Goal: Task Accomplishment & Management: Use online tool/utility

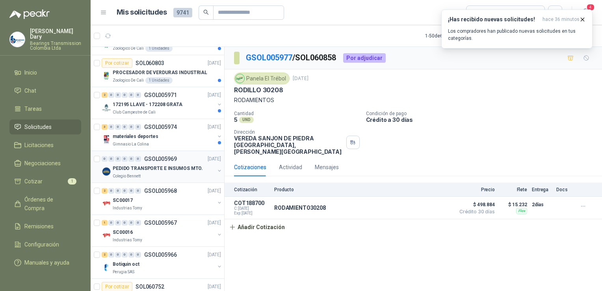
scroll to position [1340, 0]
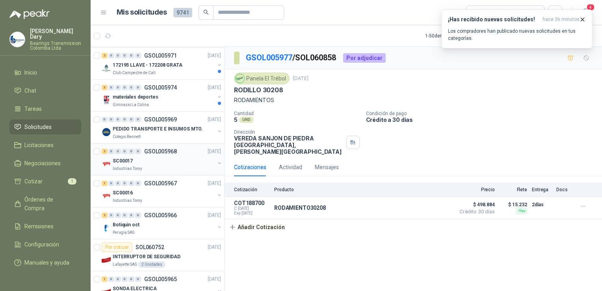
click at [164, 149] on p "GSOL005968" at bounding box center [160, 152] width 33 height 6
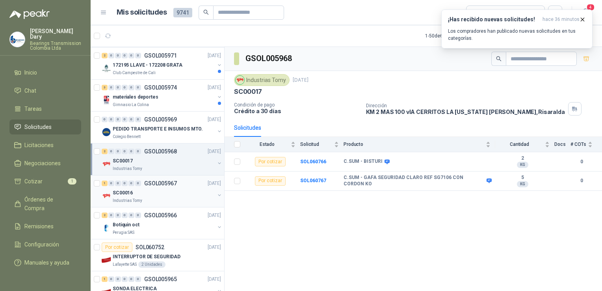
click at [160, 179] on div "1 0 0 0 0 0 GSOL005967 [DATE]" at bounding box center [162, 183] width 121 height 9
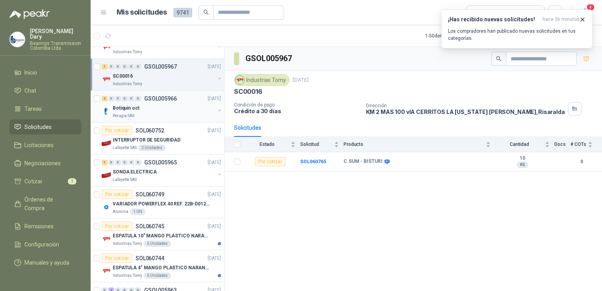
scroll to position [1459, 0]
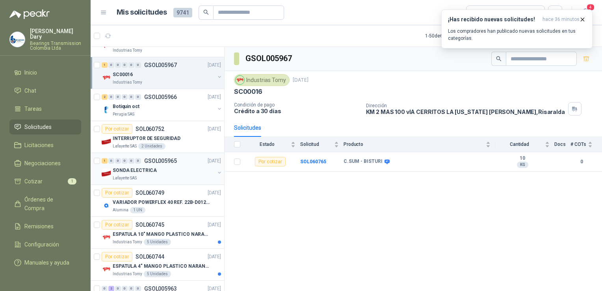
click at [160, 159] on p "GSOL005965" at bounding box center [160, 161] width 33 height 6
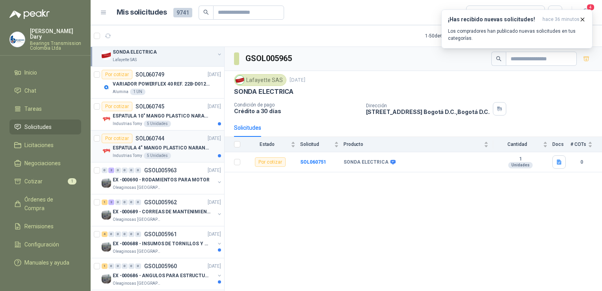
scroll to position [1616, 0]
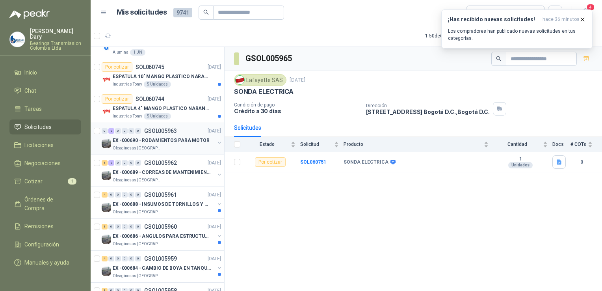
click at [176, 137] on p "EX -000690 - RODAMIENTOS PARA MOTOR" at bounding box center [161, 140] width 97 height 7
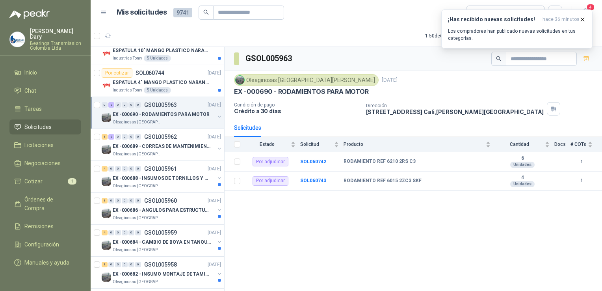
scroll to position [1656, 0]
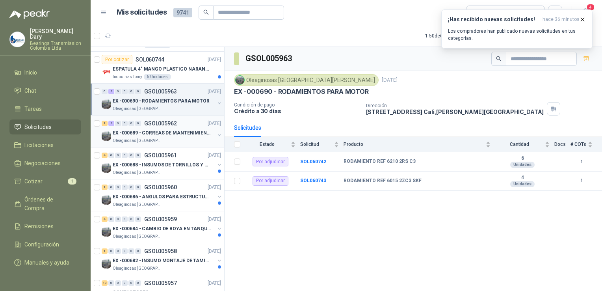
click at [168, 121] on p "GSOL005962" at bounding box center [160, 124] width 33 height 6
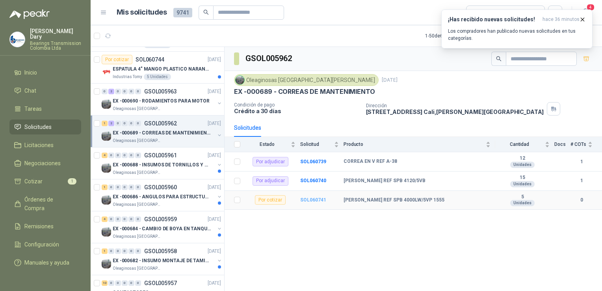
click at [311, 198] on b "SOL060741" at bounding box center [313, 200] width 26 height 6
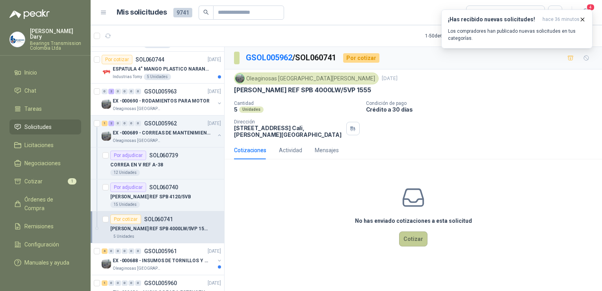
click at [408, 233] on button "Cotizar" at bounding box center [413, 238] width 28 height 15
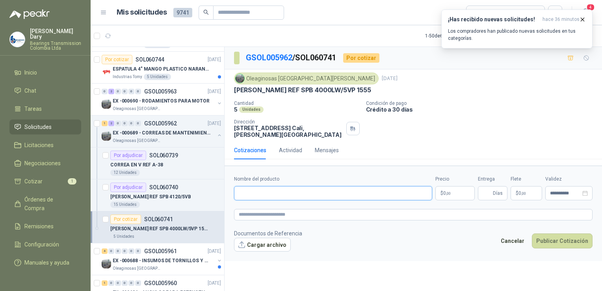
click at [255, 189] on input "Nombre del producto" at bounding box center [333, 193] width 198 height 14
type input "**********"
click at [464, 188] on p "$ 0 ,00" at bounding box center [455, 193] width 39 height 14
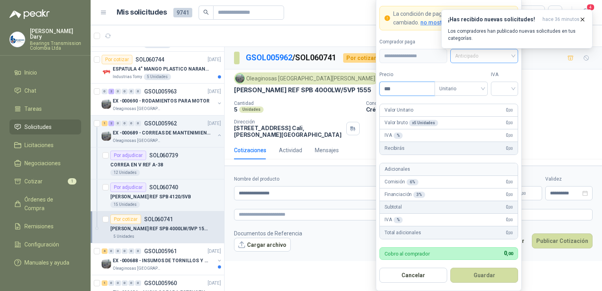
click at [513, 57] on span "Anticipado" at bounding box center [484, 56] width 58 height 12
click at [484, 86] on div "Crédito a 30 días" at bounding box center [484, 85] width 55 height 9
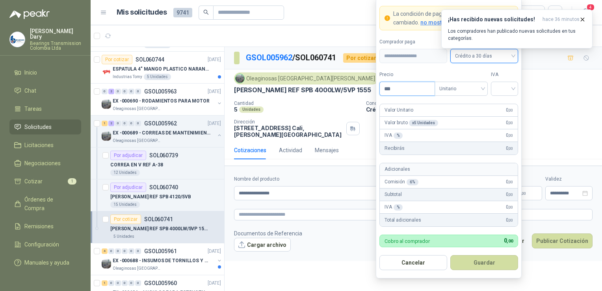
click at [426, 86] on input "***" at bounding box center [407, 88] width 55 height 13
type input "*********"
click at [507, 89] on input "search" at bounding box center [505, 88] width 18 height 12
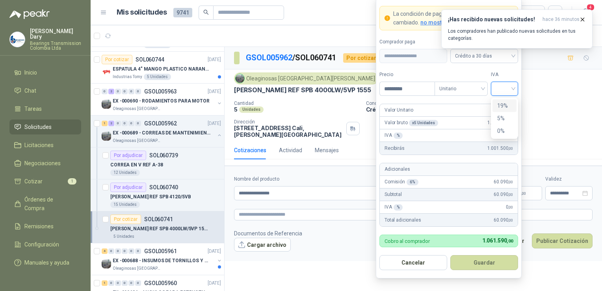
click at [507, 104] on div "19%" at bounding box center [505, 105] width 15 height 9
click at [487, 263] on button "Guardar" at bounding box center [485, 262] width 68 height 15
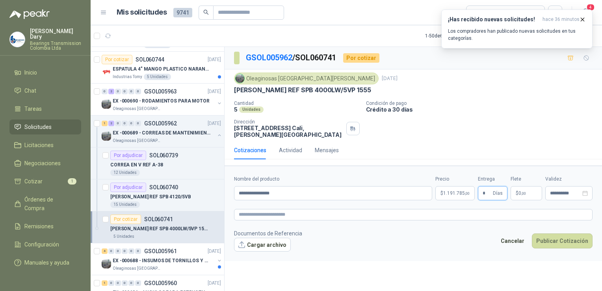
type input "*"
click at [523, 191] on span ",00" at bounding box center [524, 193] width 5 height 4
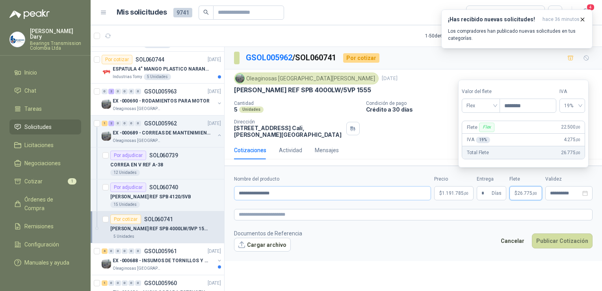
type input "********"
click at [413, 188] on input "**********" at bounding box center [332, 193] width 197 height 14
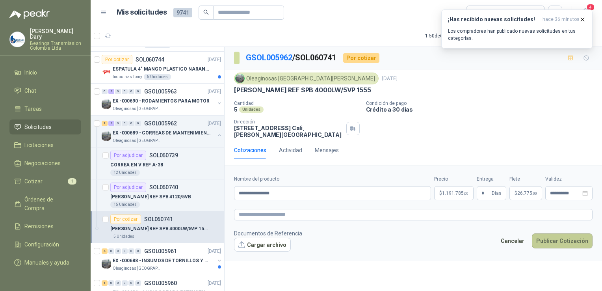
click at [571, 233] on button "Publicar Cotización" at bounding box center [562, 240] width 61 height 15
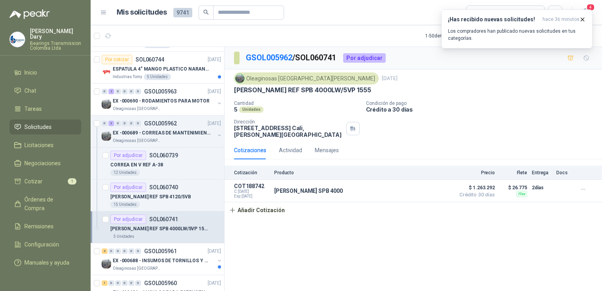
scroll to position [1735, 0]
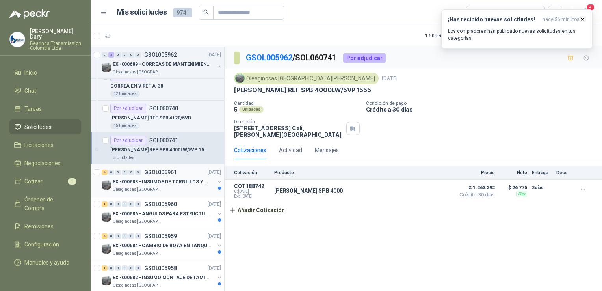
click at [157, 178] on p "EX -000688 - INSUMOS DE TORNILLOS Y TUERCAS" at bounding box center [162, 181] width 98 height 7
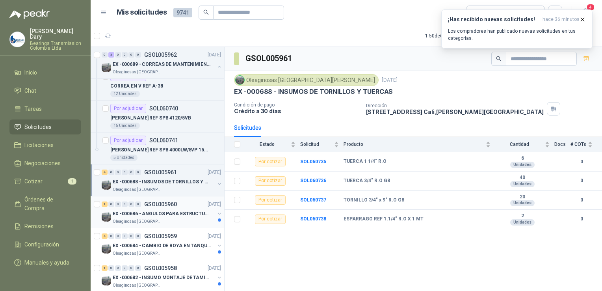
click at [170, 201] on p "GSOL005960" at bounding box center [160, 204] width 33 height 6
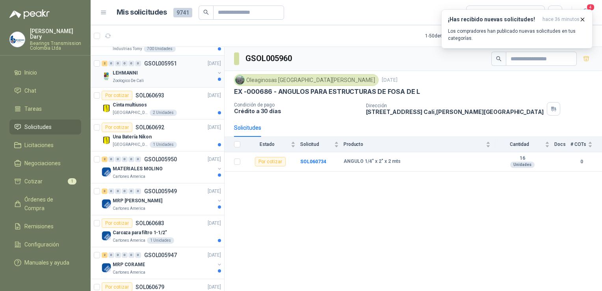
scroll to position [2208, 0]
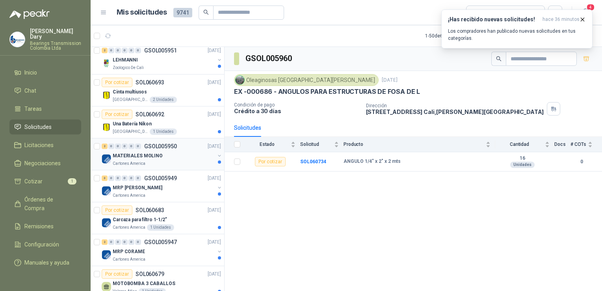
click at [156, 152] on p "MATERIALES MOLINO" at bounding box center [138, 155] width 50 height 7
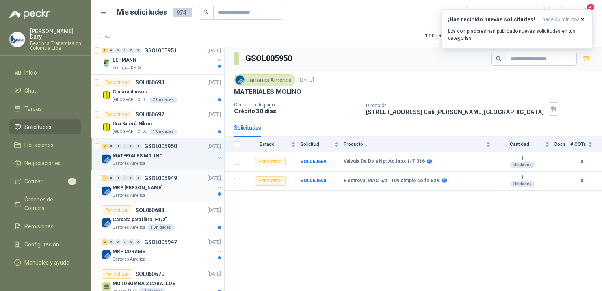
click at [129, 183] on div "MRP [PERSON_NAME]" at bounding box center [164, 187] width 102 height 9
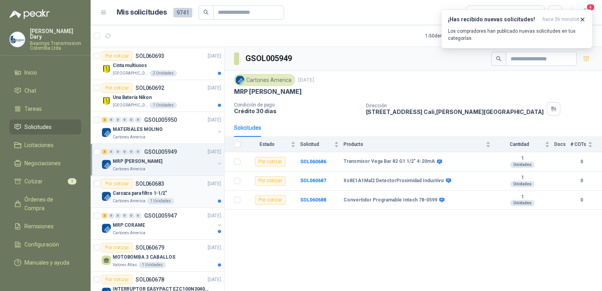
scroll to position [2247, 0]
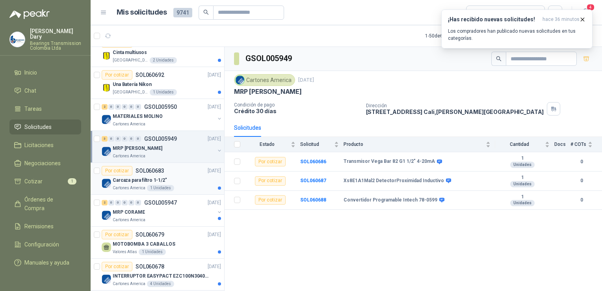
click at [125, 177] on p "Carcaza para filtro 1-1/2"" at bounding box center [140, 180] width 54 height 7
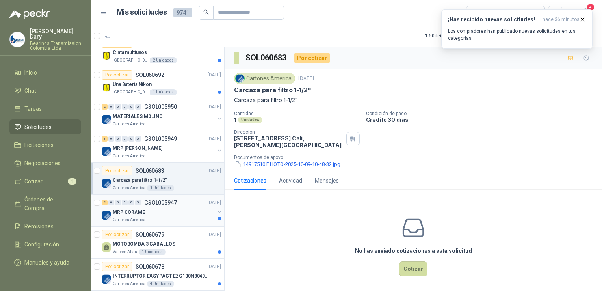
click at [138, 209] on p "MRP CORAME" at bounding box center [129, 212] width 32 height 7
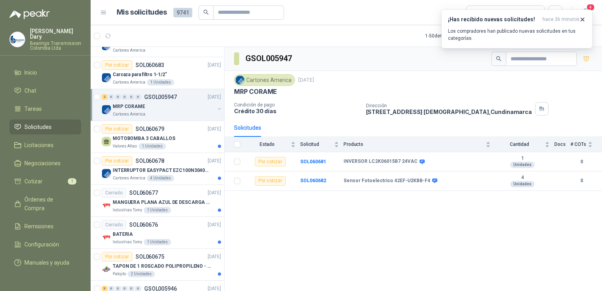
scroll to position [2365, 0]
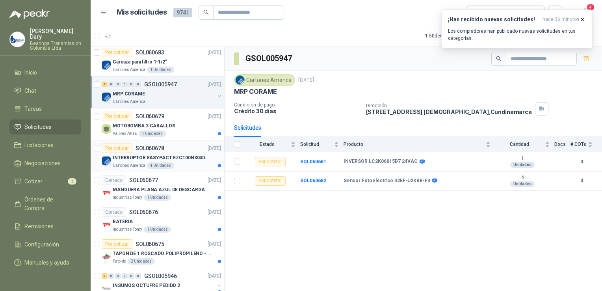
click at [158, 154] on p "INTERRUPTOR EASYPACT EZC100N3040C 40AMP 25K SCHNEIDER" at bounding box center [162, 157] width 98 height 7
